Goal: Task Accomplishment & Management: Use online tool/utility

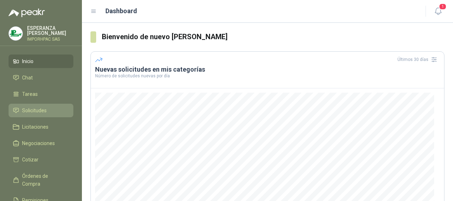
click at [43, 108] on span "Solicitudes" at bounding box center [34, 111] width 25 height 8
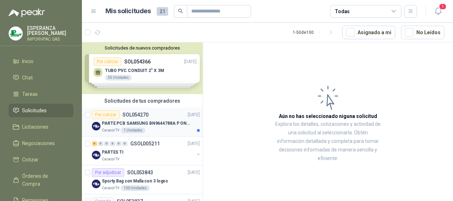
click at [107, 113] on div "Por cotizar" at bounding box center [106, 114] width 28 height 9
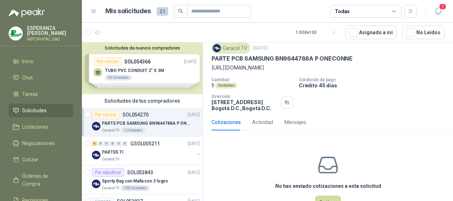
scroll to position [10, 0]
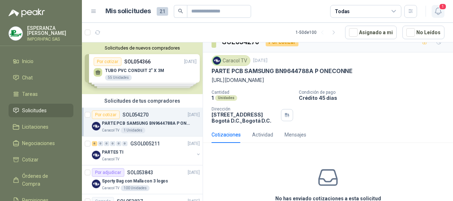
click at [442, 8] on span "1" at bounding box center [443, 6] width 8 height 7
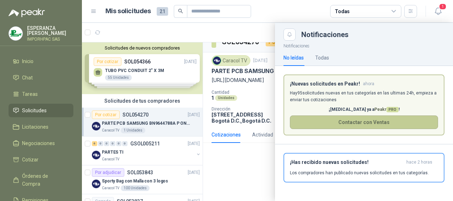
click at [351, 123] on button "Contactar con Ventas" at bounding box center [364, 122] width 148 height 14
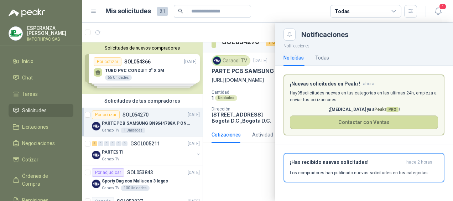
click at [233, 171] on div at bounding box center [267, 112] width 371 height 178
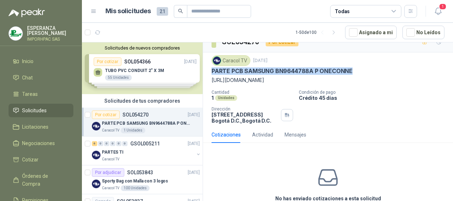
drag, startPoint x: 212, startPoint y: 68, endPoint x: 358, endPoint y: 70, distance: 146.1
click at [358, 70] on div "PARTE PCB SAMSUNG BN9644788A P ONECONNE" at bounding box center [328, 70] width 233 height 7
copy p "PARTE PCB SAMSUNG BN9644788A P ONECONNE"
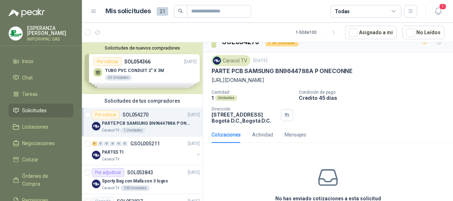
drag, startPoint x: 253, startPoint y: 162, endPoint x: 146, endPoint y: 127, distance: 112.4
click at [247, 162] on div "No has enviado cotizaciones a esta solicitud Cotizar" at bounding box center [328, 194] width 250 height 91
click at [104, 61] on div "Solicitudes de nuevos compradores Por cotizar SOL054366 [DATE] TUBO PVC CONDUIT…" at bounding box center [142, 68] width 121 height 52
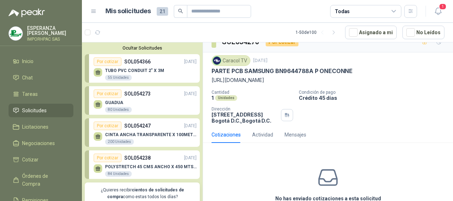
click at [266, 159] on div "No has enviado cotizaciones a esta solicitud Cotizar" at bounding box center [328, 194] width 250 height 91
click at [143, 49] on button "Ocultar Solicitudes" at bounding box center [142, 47] width 115 height 5
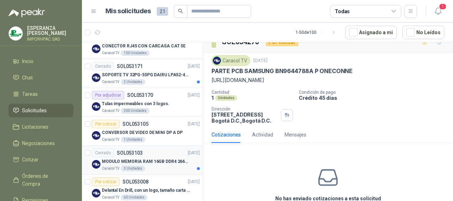
scroll to position [321, 0]
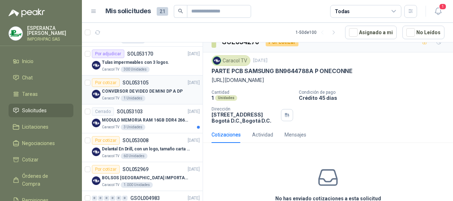
click at [106, 80] on div "Por cotizar" at bounding box center [106, 82] width 28 height 9
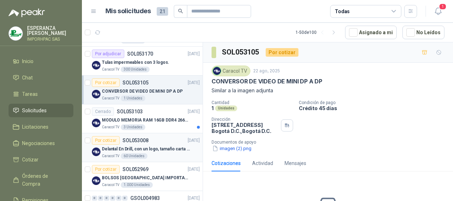
click at [109, 138] on div "Por cotizar" at bounding box center [106, 140] width 28 height 9
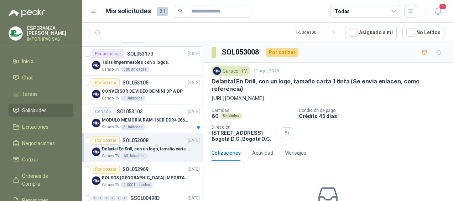
click at [166, 148] on p "Delantal En Drill, con un logo, tamaño carta 1 tinta (Se envia enlacen, como re…" at bounding box center [146, 149] width 89 height 7
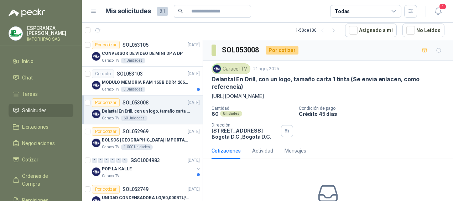
scroll to position [392, 0]
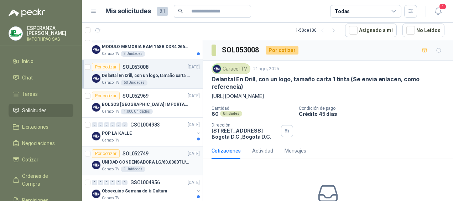
click at [103, 151] on div "Por cotizar" at bounding box center [106, 153] width 28 height 9
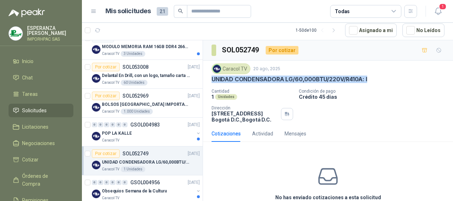
drag, startPoint x: 212, startPoint y: 77, endPoint x: 370, endPoint y: 83, distance: 158.0
click at [371, 83] on div "Caracol TV [DATE] UNIDAD CONDENSADORA LG/60,000BTU/220V/R410A: I Cantidad 1 Uni…" at bounding box center [328, 92] width 233 height 59
drag, startPoint x: 370, startPoint y: 83, endPoint x: 331, endPoint y: 77, distance: 39.2
copy p "UNIDAD CONDENSADORA LG/60,000BTU/220V/R410A: I"
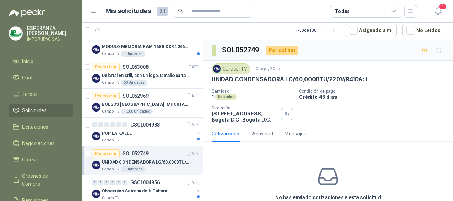
click at [371, 103] on div "Cantidad 1 Unidades Condición de pago Crédito 45 días Dirección [STREET_ADDRESS…" at bounding box center [328, 106] width 233 height 34
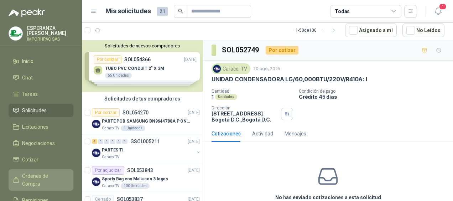
click at [29, 175] on span "Órdenes de Compra" at bounding box center [44, 180] width 45 height 16
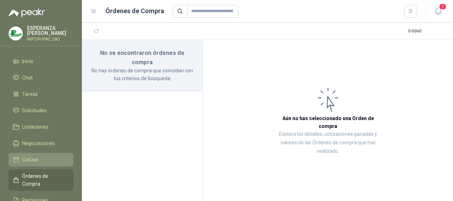
click at [29, 157] on span "Cotizar" at bounding box center [30, 160] width 16 height 8
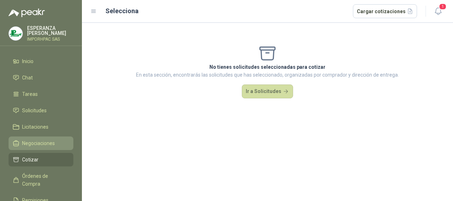
click at [32, 143] on span "Negociaciones" at bounding box center [38, 143] width 33 height 8
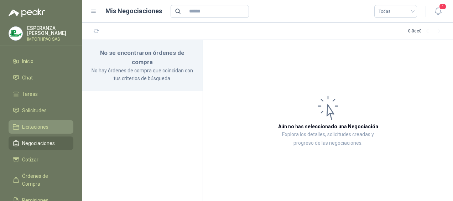
click at [28, 124] on span "Licitaciones" at bounding box center [35, 127] width 26 height 8
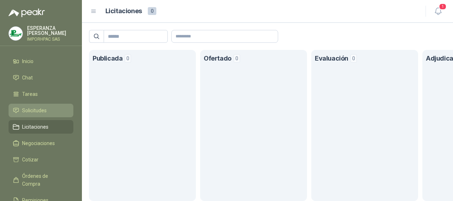
click at [29, 110] on span "Solicitudes" at bounding box center [34, 111] width 25 height 8
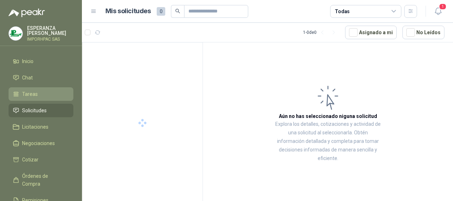
click at [30, 94] on span "Tareas" at bounding box center [30, 94] width 16 height 8
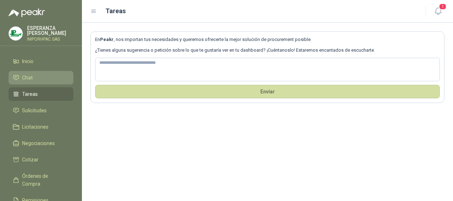
click at [34, 74] on li "Chat" at bounding box center [41, 78] width 56 height 8
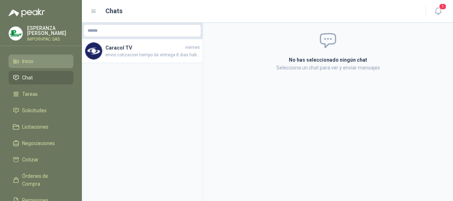
click at [36, 60] on li "Inicio" at bounding box center [41, 61] width 56 height 8
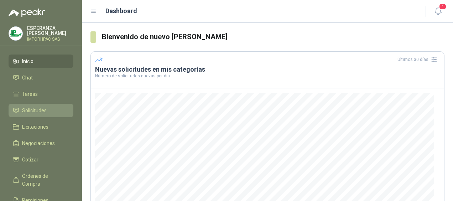
click at [29, 109] on span "Solicitudes" at bounding box center [34, 111] width 25 height 8
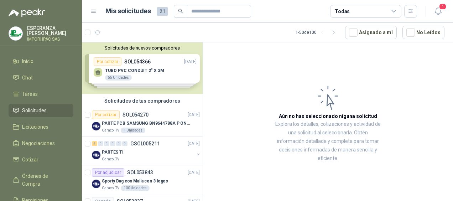
drag, startPoint x: 148, startPoint y: 102, endPoint x: 148, endPoint y: 106, distance: 4.3
